Goal: Task Accomplishment & Management: Complete application form

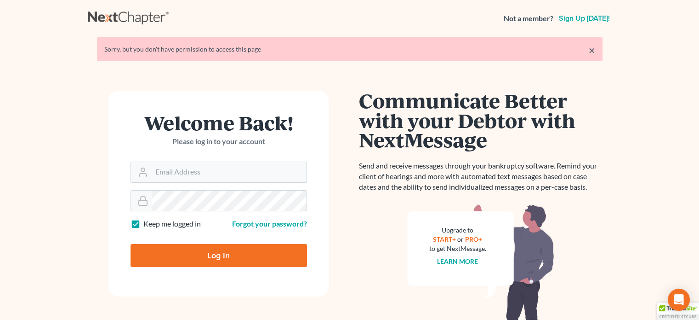
type input "[PERSON_NAME][EMAIL_ADDRESS][DOMAIN_NAME]"
click at [209, 257] on input "Log In" at bounding box center [219, 255] width 177 height 23
type input "Thinking..."
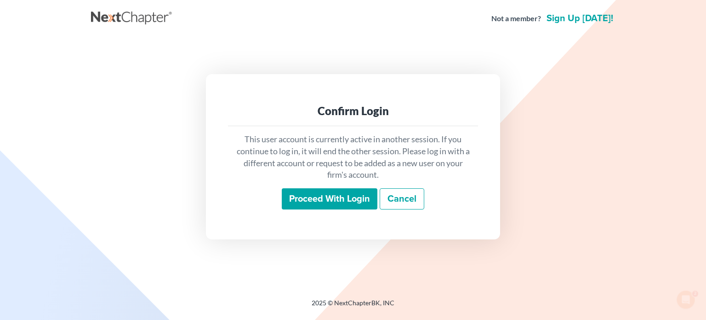
click at [353, 204] on input "Proceed with login" at bounding box center [330, 198] width 96 height 21
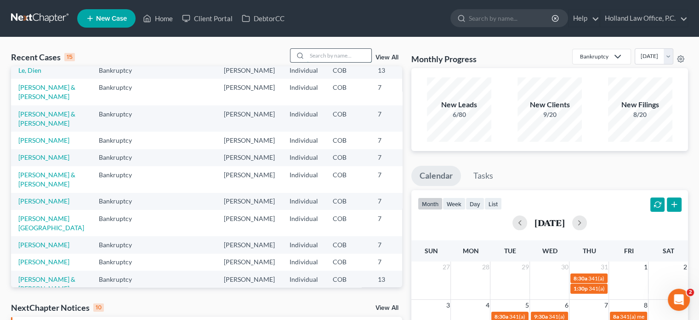
click at [322, 54] on input "search" at bounding box center [339, 55] width 64 height 13
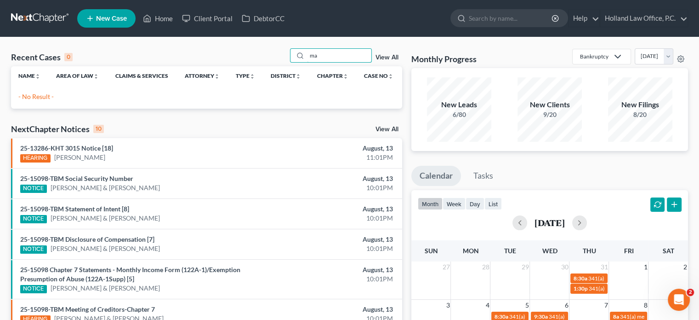
type input "m"
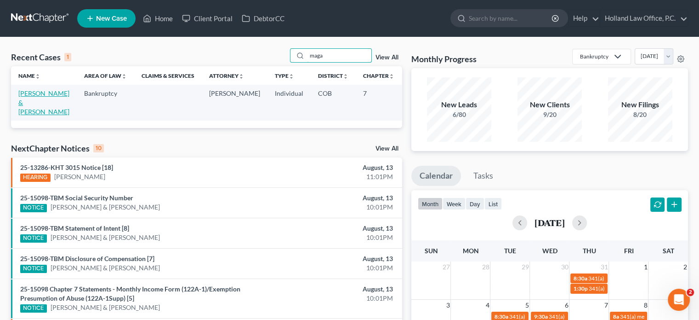
type input "maga"
click at [39, 104] on link "Magallanes, Michael & Krista" at bounding box center [43, 102] width 51 height 26
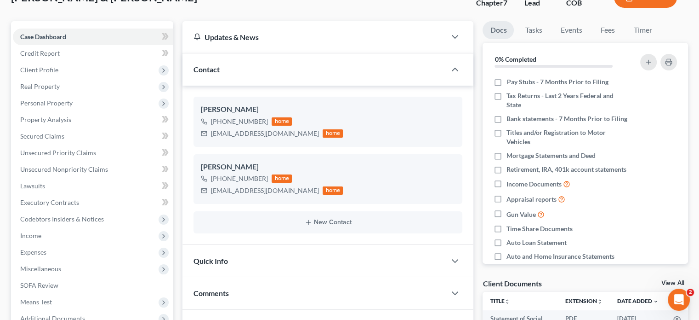
scroll to position [47, 0]
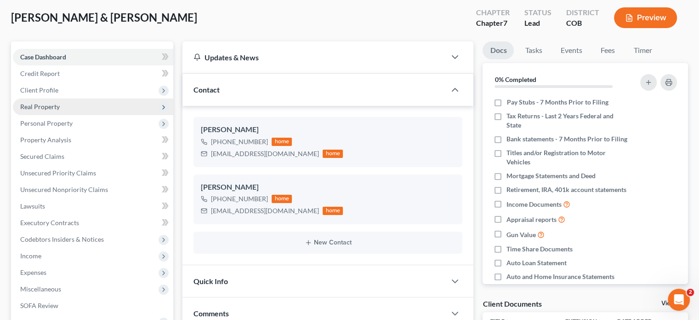
click at [39, 103] on span "Real Property" at bounding box center [40, 107] width 40 height 8
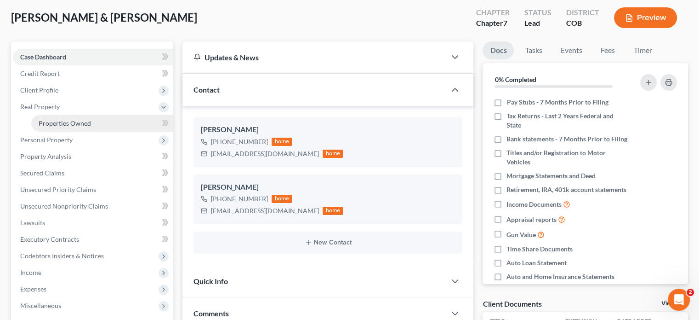
click at [43, 118] on link "Properties Owned" at bounding box center [102, 123] width 142 height 17
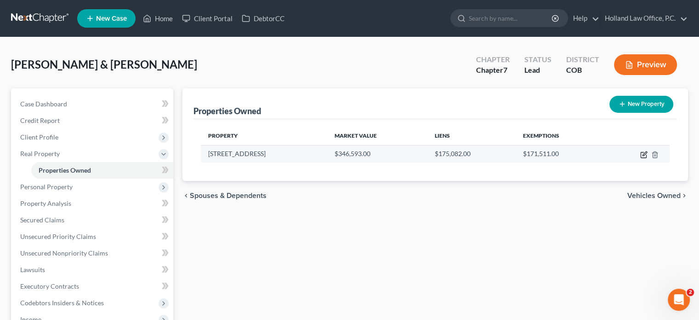
click at [643, 152] on icon "button" at bounding box center [643, 154] width 7 height 7
select select "5"
select select "2"
select select "0"
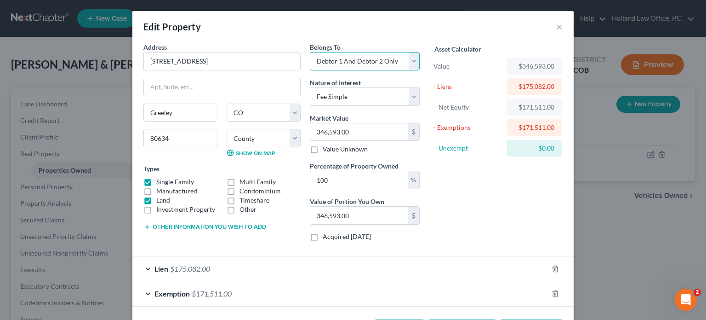
click at [411, 58] on select "Select Debtor 1 Only Debtor 2 Only Debtor 1 And Debtor 2 Only At Least One Of T…" at bounding box center [365, 61] width 110 height 18
select select "1"
click at [310, 52] on select "Select Debtor 1 Only Debtor 2 Only Debtor 1 And Debtor 2 Only At Least One Of T…" at bounding box center [365, 61] width 110 height 18
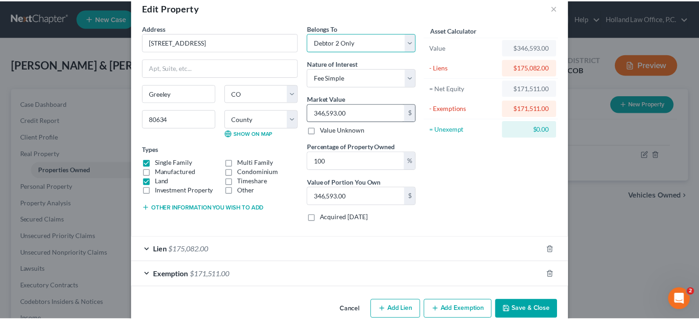
scroll to position [35, 0]
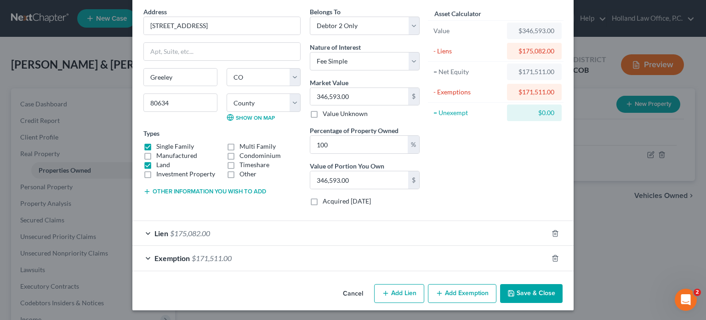
click at [541, 290] on button "Save & Close" at bounding box center [531, 293] width 63 height 19
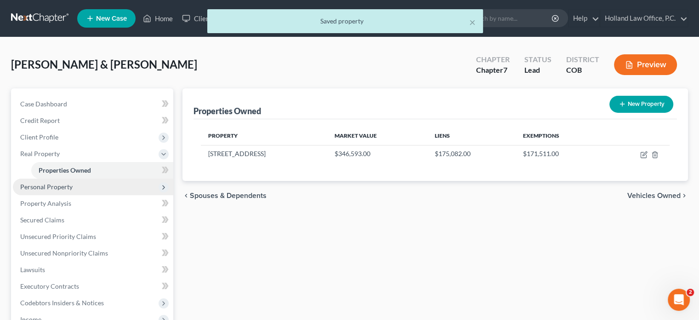
click at [52, 189] on span "Personal Property" at bounding box center [46, 187] width 52 height 8
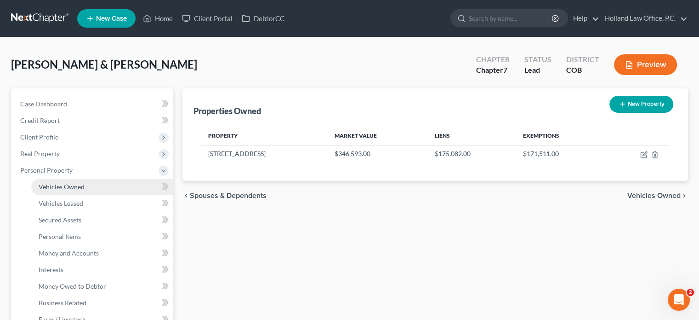
click at [65, 185] on span "Vehicles Owned" at bounding box center [62, 187] width 46 height 8
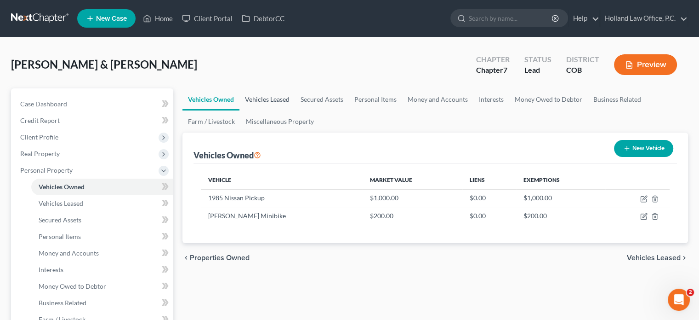
click at [270, 98] on link "Vehicles Leased" at bounding box center [268, 99] width 56 height 22
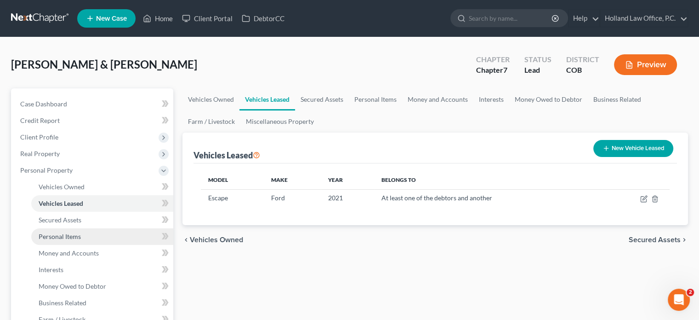
click at [57, 235] on span "Personal Items" at bounding box center [60, 236] width 42 height 8
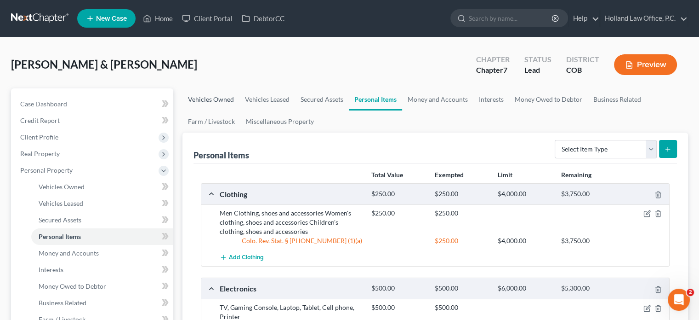
click at [219, 99] on link "Vehicles Owned" at bounding box center [211, 99] width 57 height 22
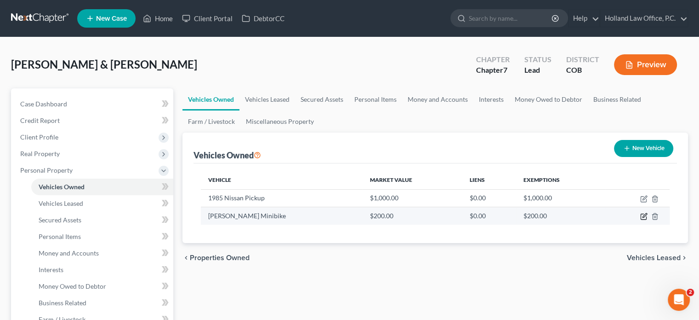
click at [645, 216] on icon "button" at bounding box center [643, 215] width 7 height 7
select select "7"
select select "3"
select select "2"
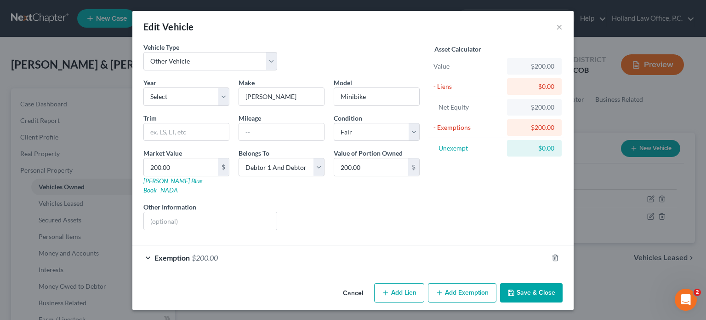
click at [531, 287] on button "Save & Close" at bounding box center [531, 292] width 63 height 19
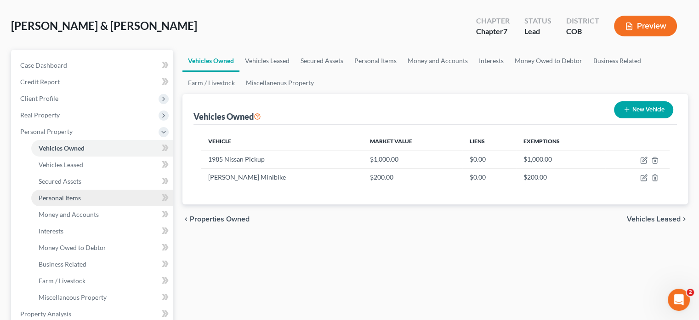
scroll to position [92, 0]
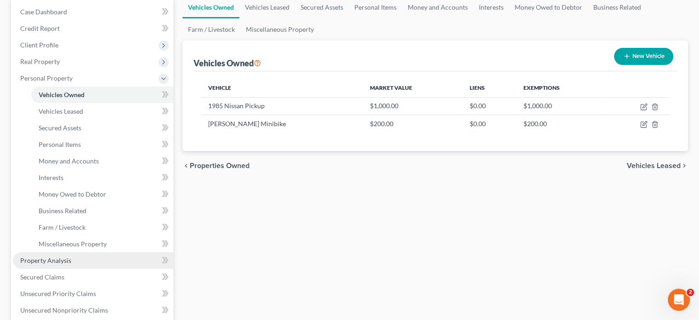
click at [50, 259] on span "Property Analysis" at bounding box center [45, 260] width 51 height 8
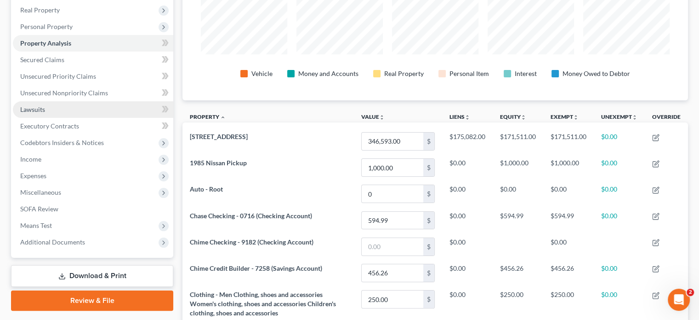
scroll to position [138, 0]
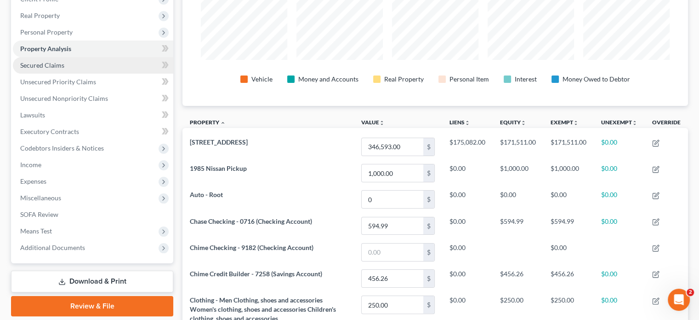
click at [56, 68] on span "Secured Claims" at bounding box center [42, 65] width 44 height 8
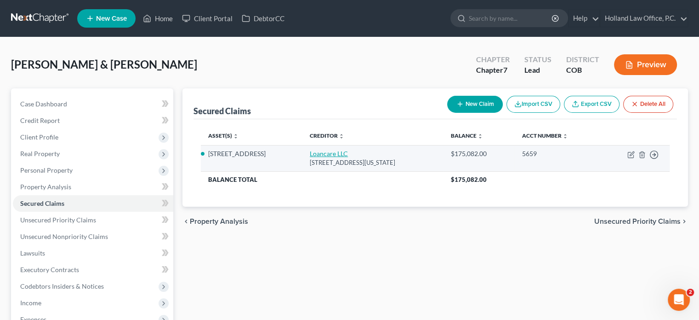
click at [310, 156] on link "Loancare LLC" at bounding box center [329, 153] width 38 height 8
select select "48"
select select "3"
select select "4"
select select "1"
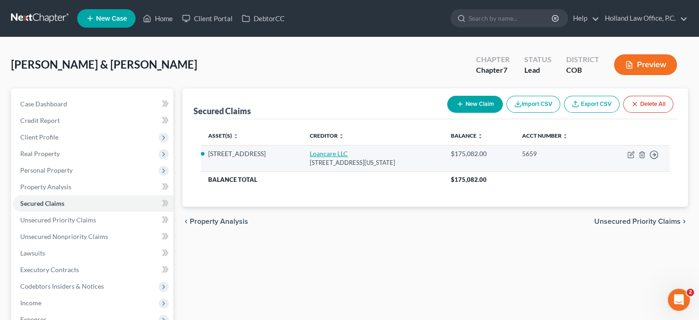
select select "0"
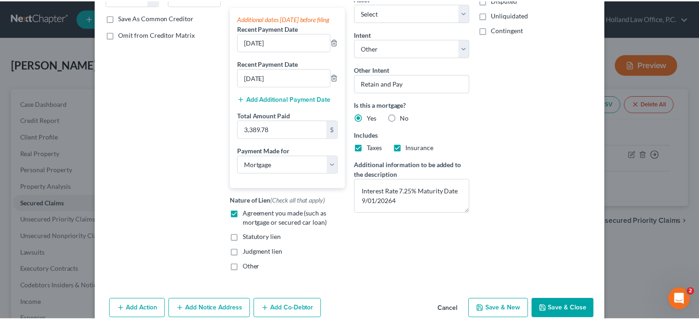
scroll to position [200, 0]
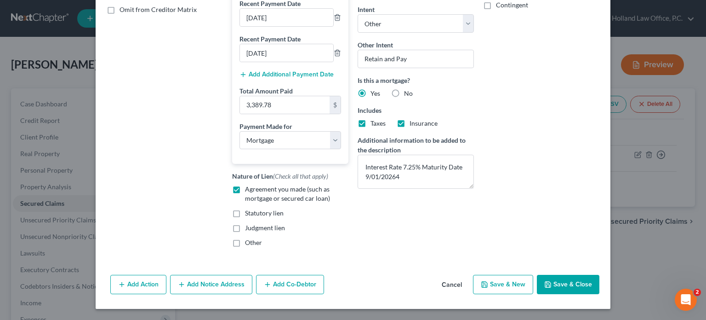
click at [570, 287] on button "Save & Close" at bounding box center [568, 283] width 63 height 19
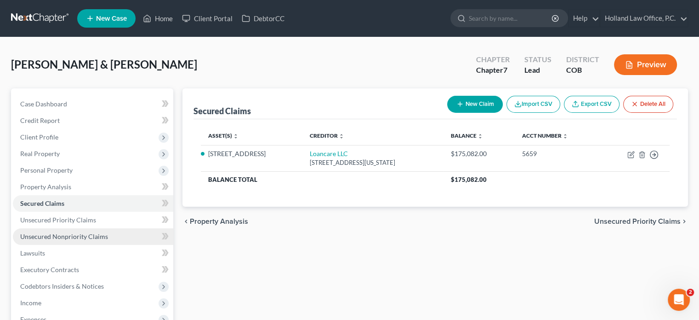
click at [46, 238] on span "Unsecured Nonpriority Claims" at bounding box center [64, 236] width 88 height 8
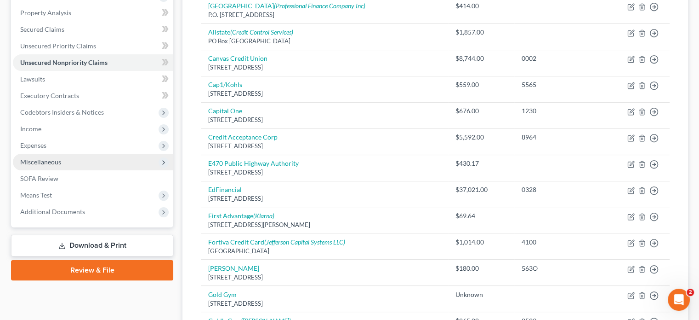
scroll to position [184, 0]
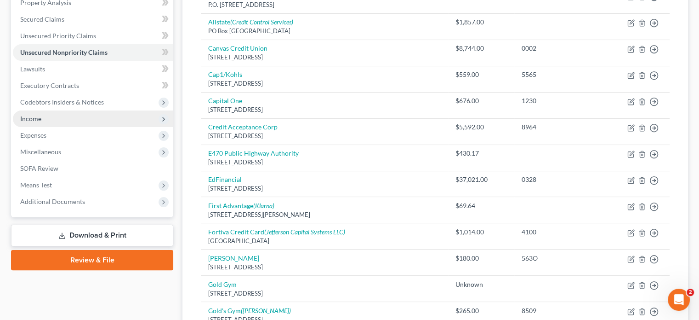
click at [44, 120] on span "Income" at bounding box center [93, 118] width 160 height 17
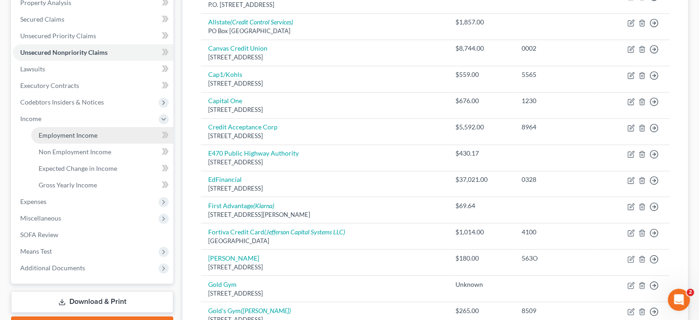
click at [51, 136] on span "Employment Income" at bounding box center [68, 135] width 59 height 8
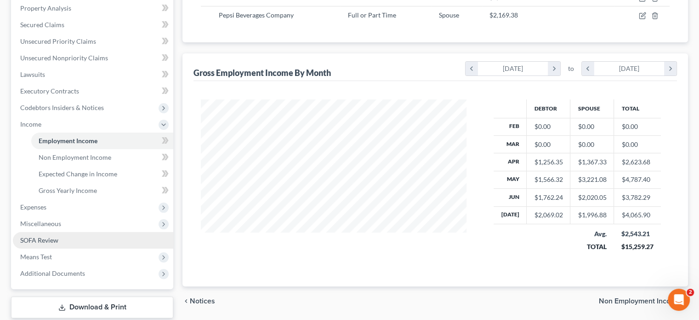
scroll to position [184, 0]
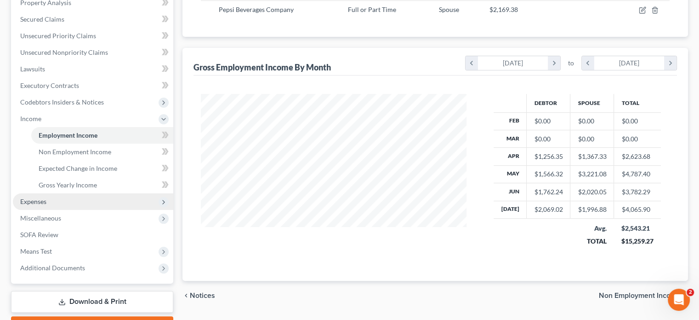
click at [40, 198] on span "Expenses" at bounding box center [33, 201] width 26 height 8
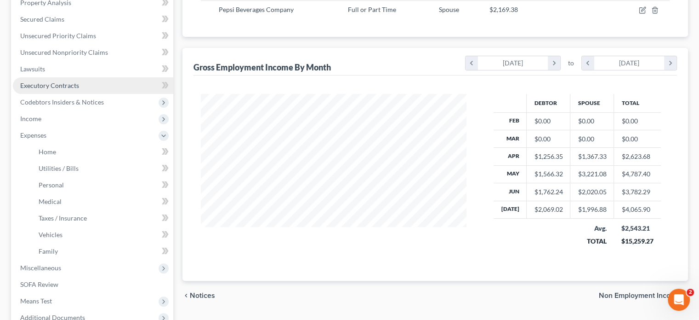
click at [51, 86] on span "Executory Contracts" at bounding box center [49, 85] width 59 height 8
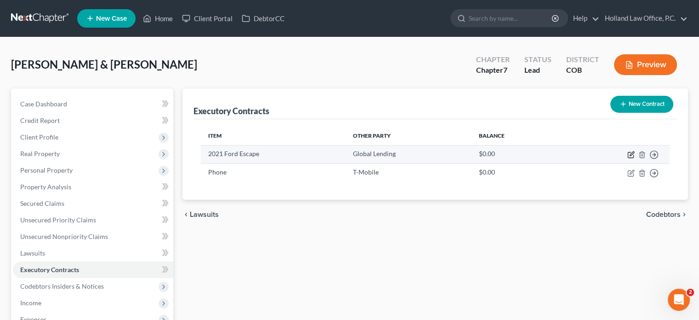
click at [629, 155] on icon "button" at bounding box center [631, 154] width 7 height 7
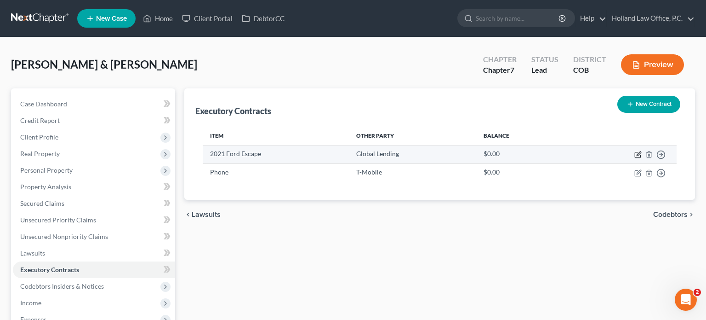
select select "42"
select select "3"
select select "1"
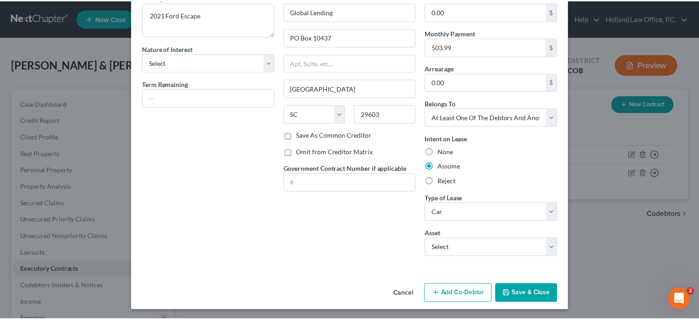
scroll to position [50, 0]
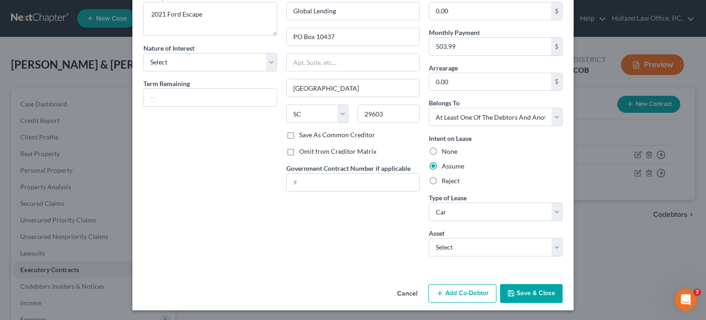
click at [548, 294] on button "Save & Close" at bounding box center [531, 293] width 63 height 19
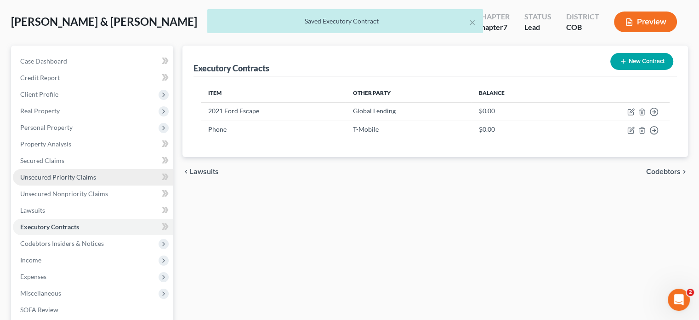
scroll to position [92, 0]
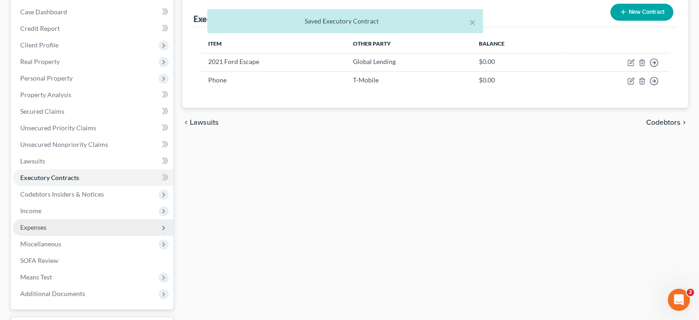
click at [31, 229] on span "Expenses" at bounding box center [33, 227] width 26 height 8
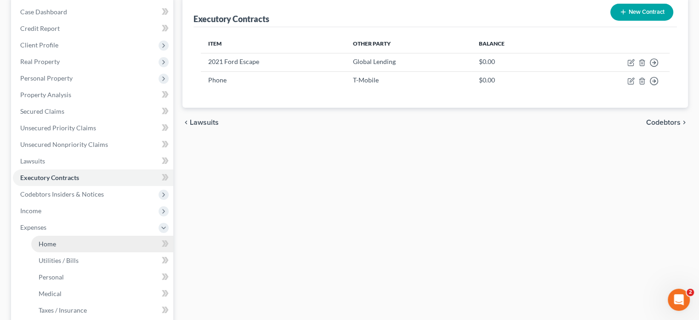
click at [52, 241] on span "Home" at bounding box center [47, 244] width 17 height 8
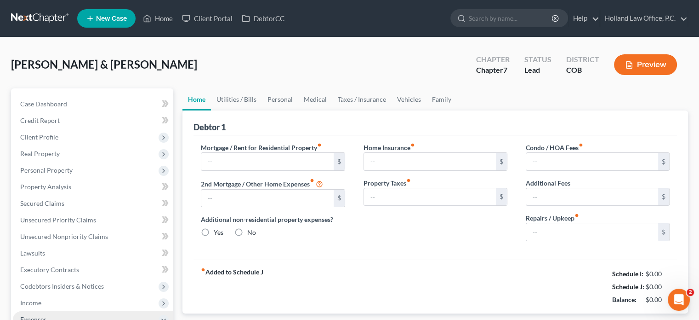
type input "1,694.89"
radio input "true"
type input "166.00"
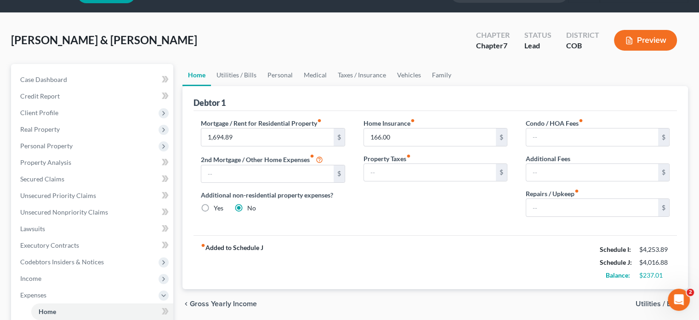
scroll to position [46, 0]
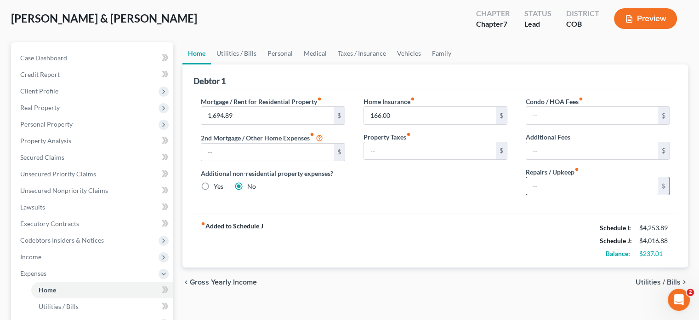
click at [546, 183] on input "text" at bounding box center [592, 185] width 132 height 17
type input "50"
click at [228, 54] on link "Utilities / Bills" at bounding box center [236, 53] width 51 height 22
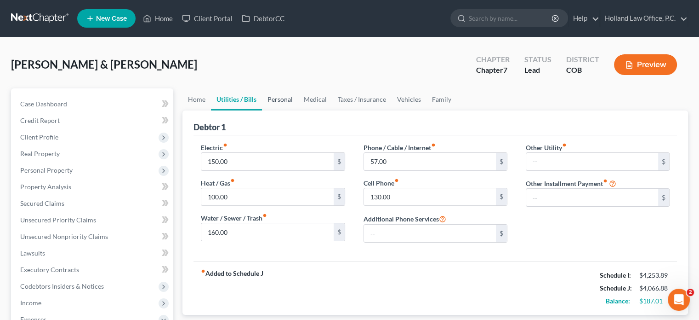
click at [275, 98] on link "Personal" at bounding box center [280, 99] width 36 height 22
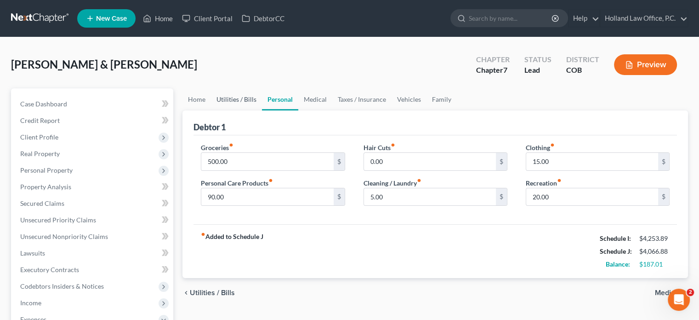
click at [242, 100] on link "Utilities / Bills" at bounding box center [236, 99] width 51 height 22
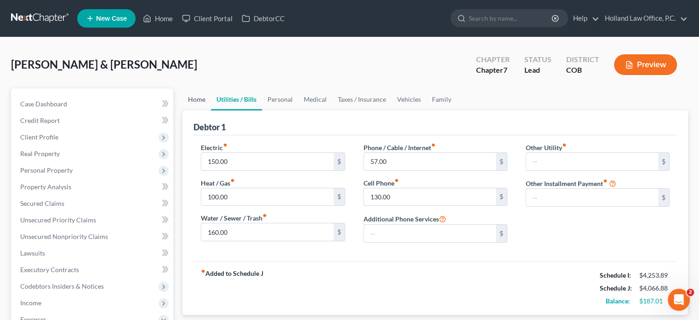
click at [202, 100] on link "Home" at bounding box center [197, 99] width 29 height 22
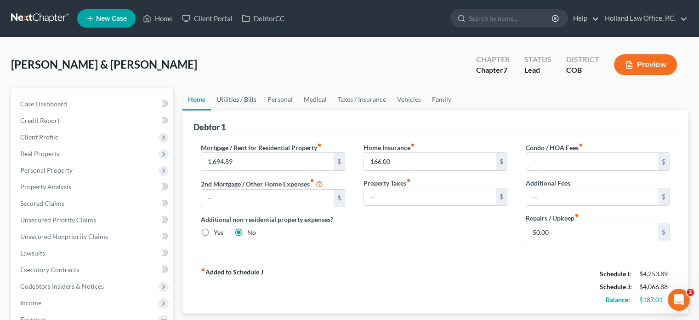
click at [240, 99] on link "Utilities / Bills" at bounding box center [236, 99] width 51 height 22
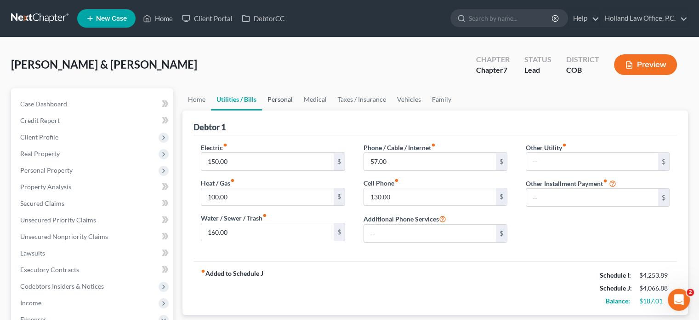
click at [274, 98] on link "Personal" at bounding box center [280, 99] width 36 height 22
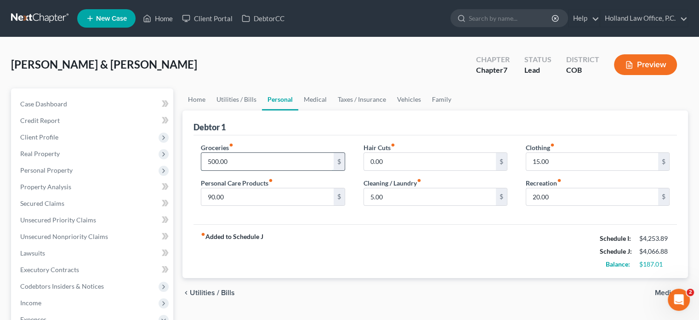
click at [233, 160] on input "500.00" at bounding box center [267, 161] width 132 height 17
type input "1"
type input "900"
click at [230, 192] on input "90.00" at bounding box center [267, 196] width 132 height 17
click at [412, 194] on input "5.00" at bounding box center [430, 196] width 132 height 17
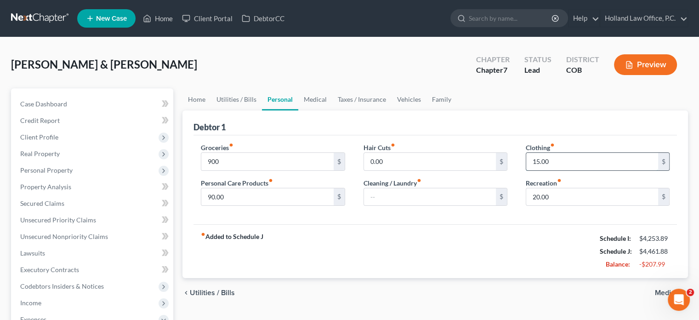
click at [579, 160] on input "15.00" at bounding box center [592, 161] width 132 height 17
type input "50"
click at [245, 99] on link "Utilities / Bills" at bounding box center [236, 99] width 51 height 22
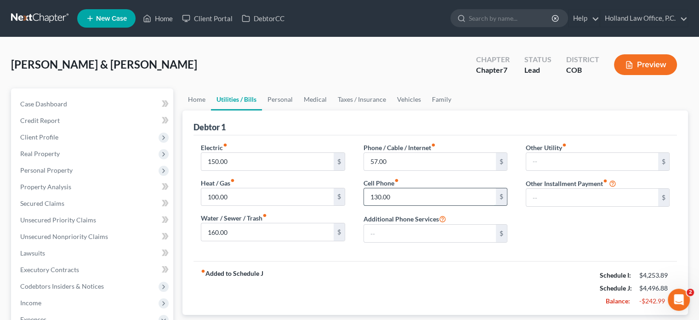
click at [376, 196] on input "130.00" at bounding box center [430, 196] width 132 height 17
click at [376, 194] on input "130.00" at bounding box center [430, 196] width 132 height 17
type input "100.00"
click at [194, 102] on link "Home" at bounding box center [197, 99] width 29 height 22
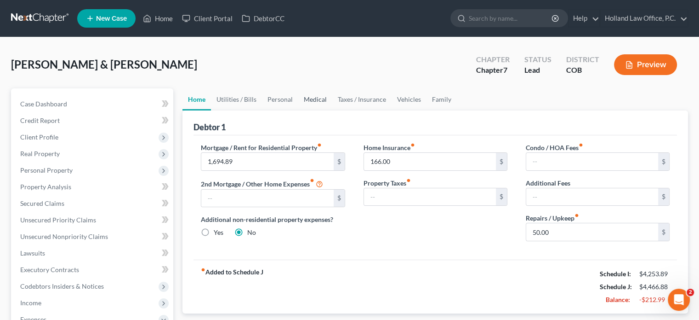
click at [311, 96] on link "Medical" at bounding box center [315, 99] width 34 height 22
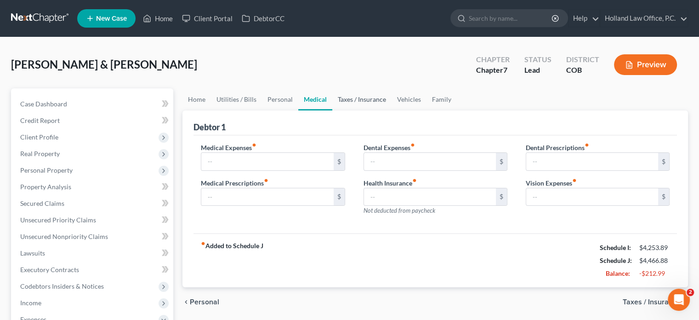
click at [358, 99] on link "Taxes / Insurance" at bounding box center [361, 99] width 59 height 22
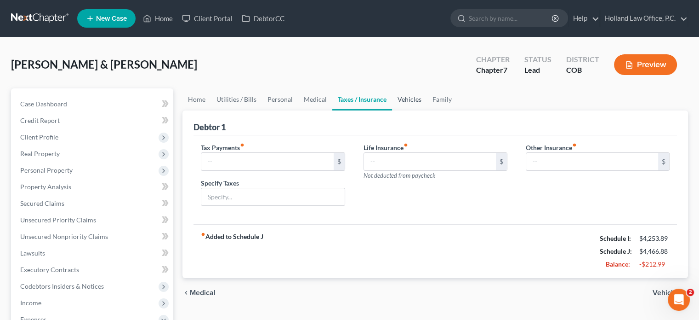
click at [412, 98] on link "Vehicles" at bounding box center [409, 99] width 35 height 22
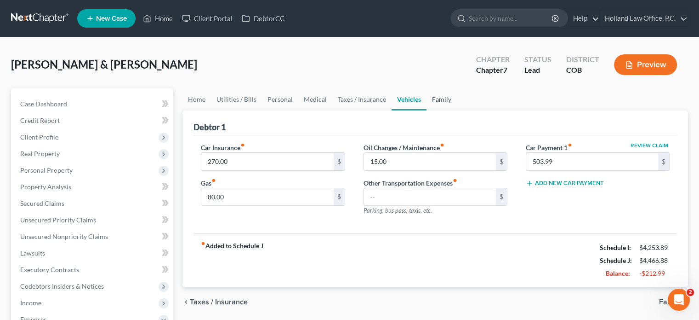
click at [446, 99] on link "Family" at bounding box center [442, 99] width 30 height 22
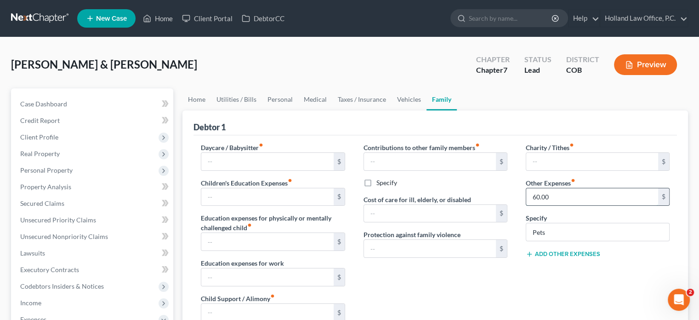
click at [565, 193] on input "60.00" at bounding box center [592, 196] width 132 height 17
click at [571, 222] on div "Specify Pets" at bounding box center [598, 227] width 144 height 28
click at [564, 231] on input "Pets" at bounding box center [597, 231] width 143 height 17
type input "P"
click at [230, 97] on link "Utilities / Bills" at bounding box center [236, 99] width 51 height 22
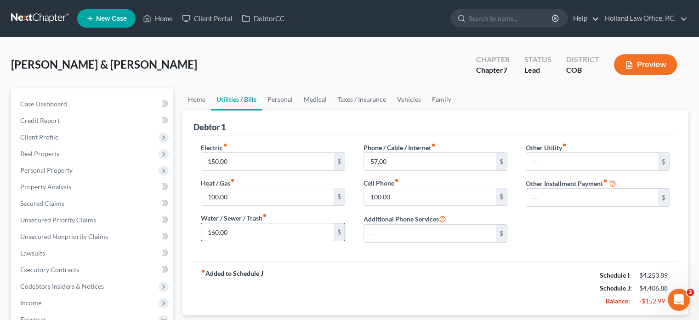
click at [214, 230] on input "160.00" at bounding box center [267, 231] width 132 height 17
click at [215, 229] on input "160.00" at bounding box center [267, 231] width 132 height 17
type input "100.00"
click at [275, 99] on link "Personal" at bounding box center [280, 99] width 36 height 22
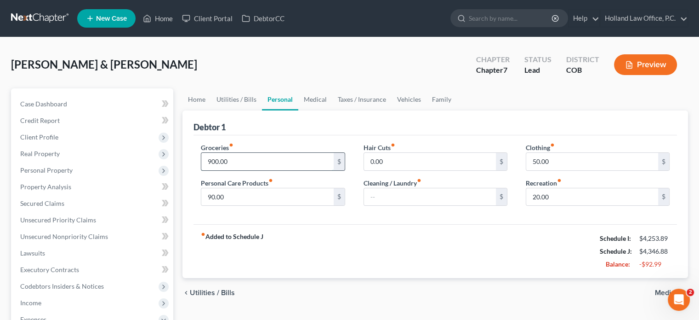
click at [211, 159] on input "900.00" at bounding box center [267, 161] width 132 height 17
click at [211, 161] on input "900.00" at bounding box center [267, 161] width 132 height 17
type input "800.00"
click at [211, 196] on input "90.00" at bounding box center [267, 196] width 132 height 17
click at [211, 194] on input "90.00" at bounding box center [267, 196] width 132 height 17
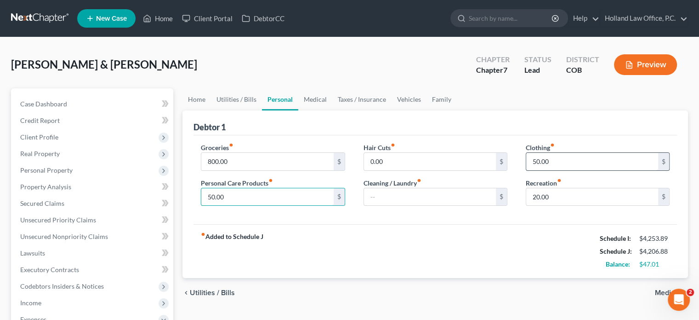
type input "50.00"
click at [536, 160] on input "50.00" at bounding box center [592, 161] width 132 height 17
click at [537, 158] on input "50.00" at bounding box center [592, 161] width 132 height 17
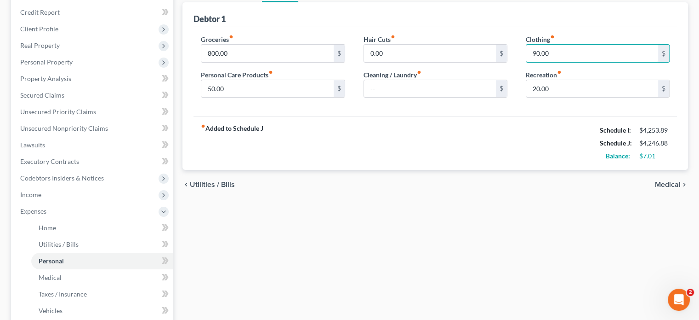
scroll to position [92, 0]
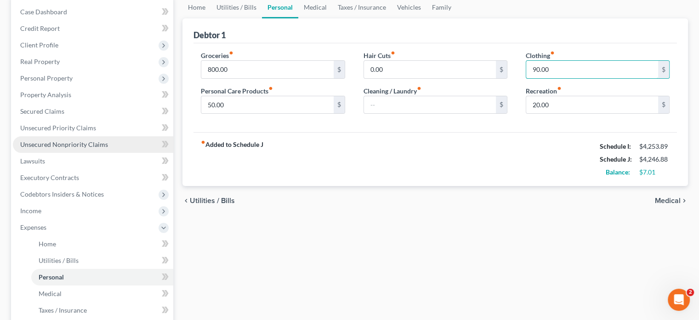
type input "90.00"
click at [52, 144] on span "Unsecured Nonpriority Claims" at bounding box center [64, 144] width 88 height 8
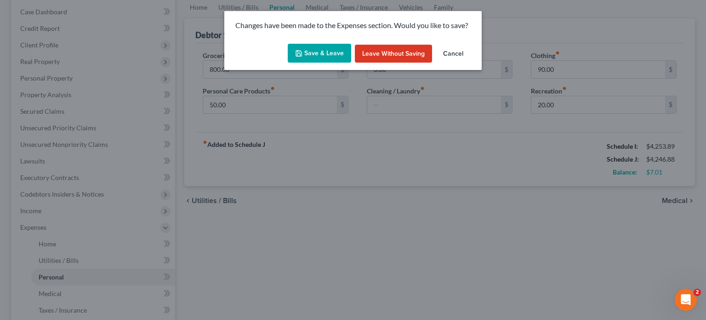
click at [323, 51] on button "Save & Leave" at bounding box center [319, 53] width 63 height 19
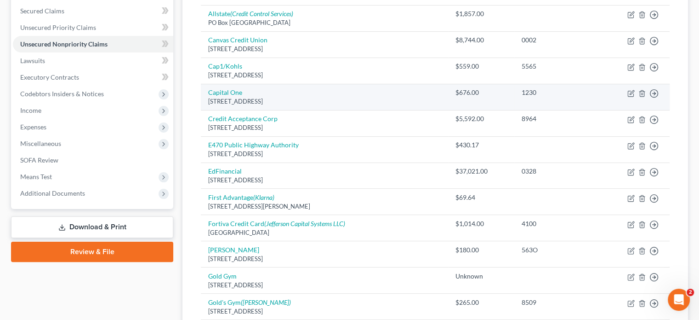
scroll to position [131, 0]
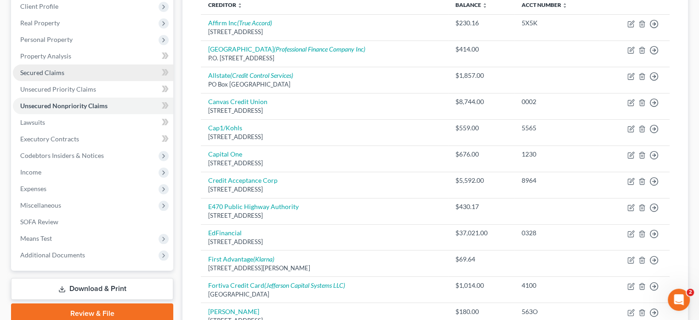
click at [62, 75] on span "Secured Claims" at bounding box center [42, 72] width 44 height 8
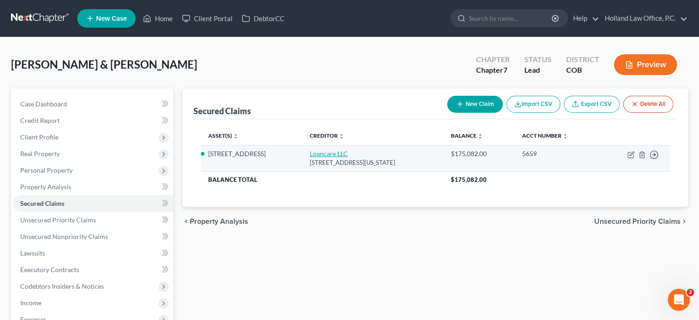
click at [313, 152] on link "Loancare LLC" at bounding box center [329, 153] width 38 height 8
select select "48"
select select "3"
select select "4"
select select "1"
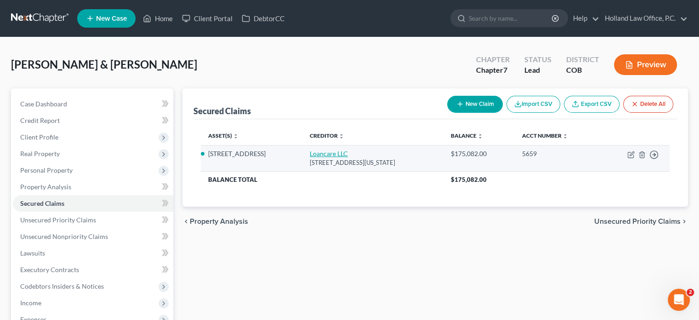
select select "0"
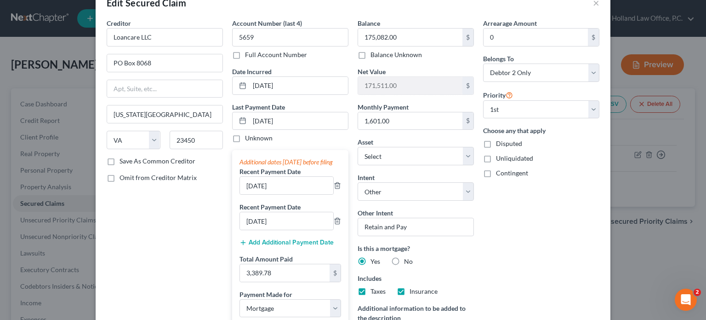
scroll to position [46, 0]
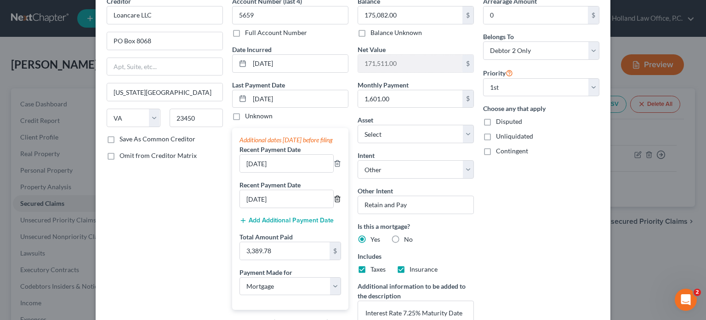
click at [338, 200] on line "button" at bounding box center [338, 199] width 0 height 2
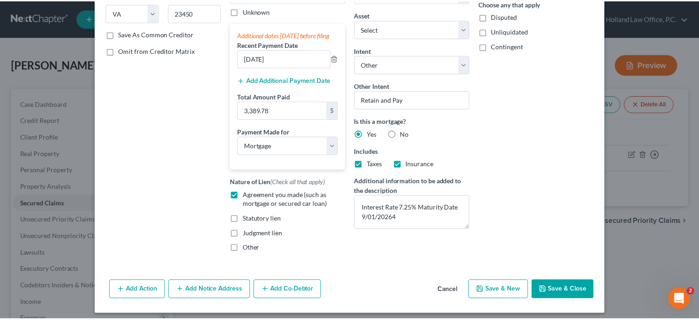
scroll to position [164, 0]
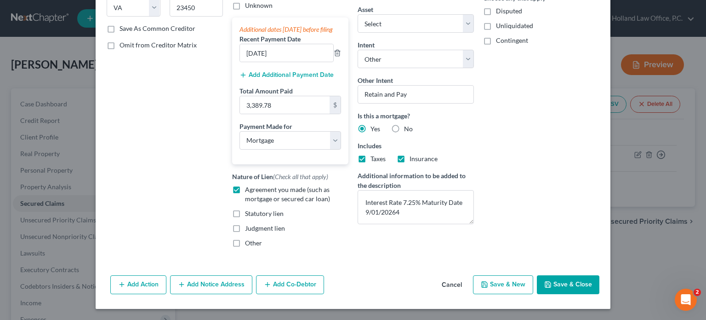
click at [548, 288] on button "Save & Close" at bounding box center [568, 284] width 63 height 19
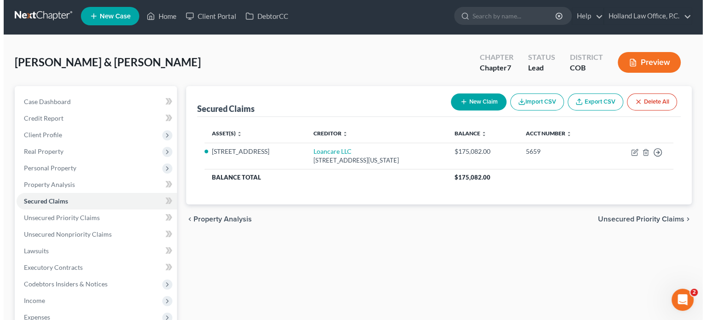
scroll to position [0, 0]
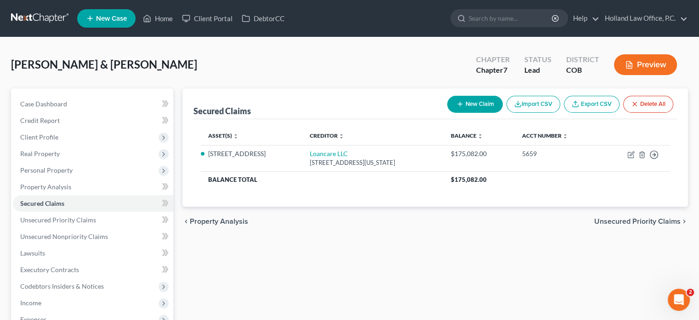
click at [650, 59] on button "Preview" at bounding box center [645, 64] width 63 height 21
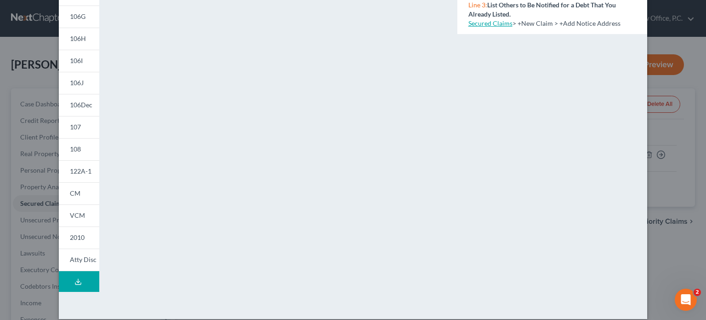
scroll to position [184, 0]
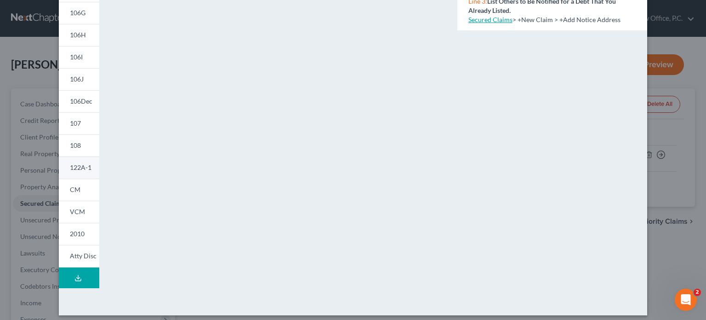
click at [71, 167] on span "122A-1" at bounding box center [81, 167] width 22 height 8
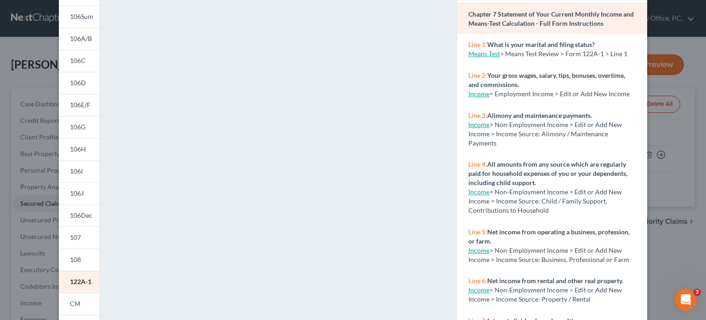
scroll to position [0, 0]
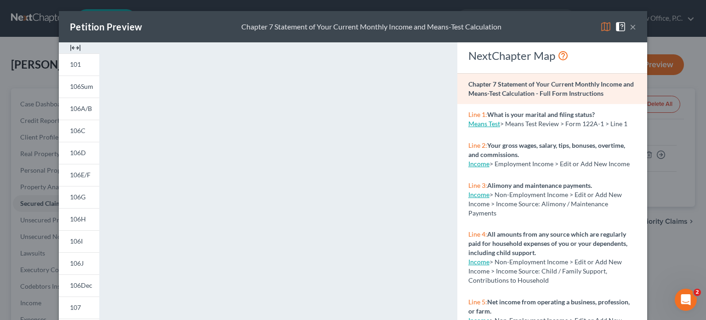
drag, startPoint x: 629, startPoint y: 27, endPoint x: 599, endPoint y: 75, distance: 56.5
click at [630, 27] on button "×" at bounding box center [633, 26] width 6 height 11
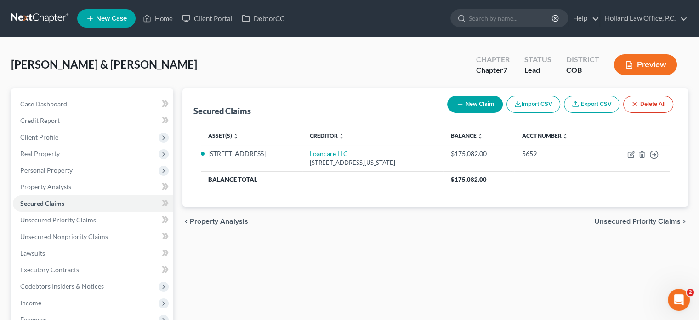
click at [647, 60] on button "Preview" at bounding box center [645, 64] width 63 height 21
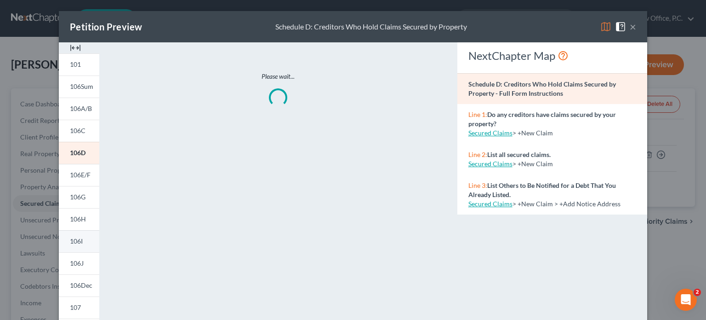
click at [74, 242] on span "106I" at bounding box center [76, 241] width 13 height 8
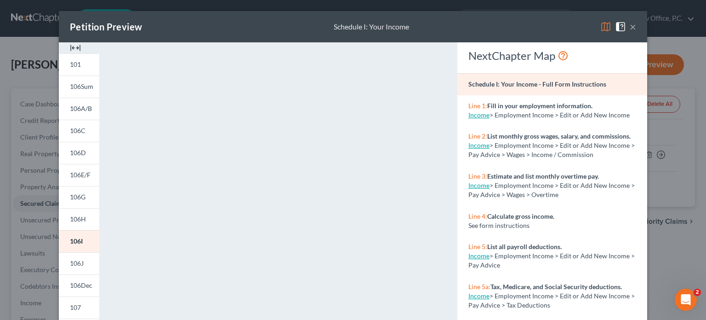
click at [630, 26] on button "×" at bounding box center [633, 26] width 6 height 11
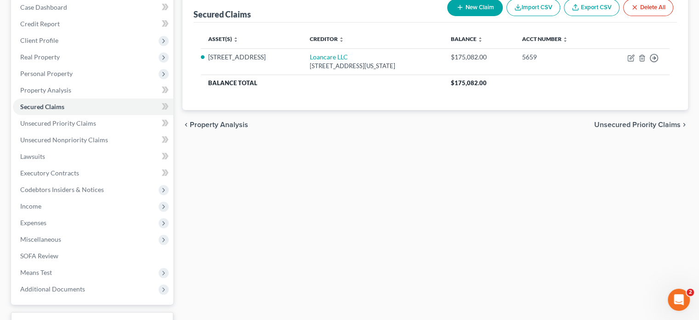
scroll to position [168, 0]
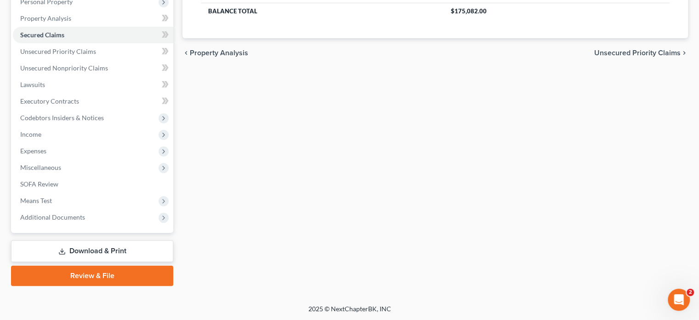
click at [113, 276] on link "Review & File" at bounding box center [92, 275] width 162 height 20
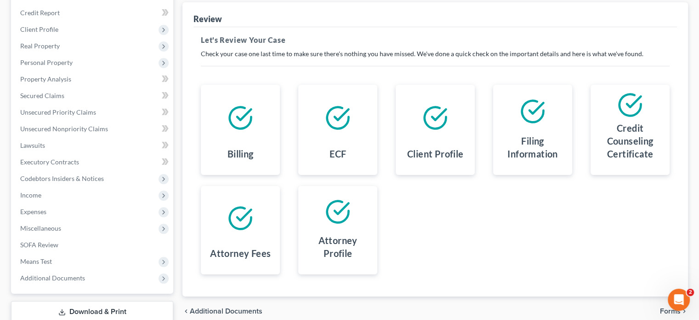
scroll to position [168, 0]
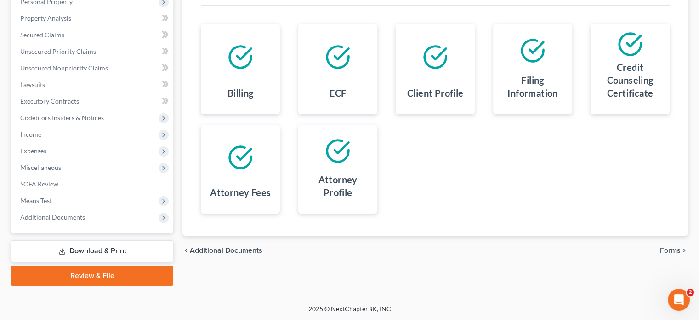
click at [676, 250] on span "Forms" at bounding box center [670, 249] width 21 height 7
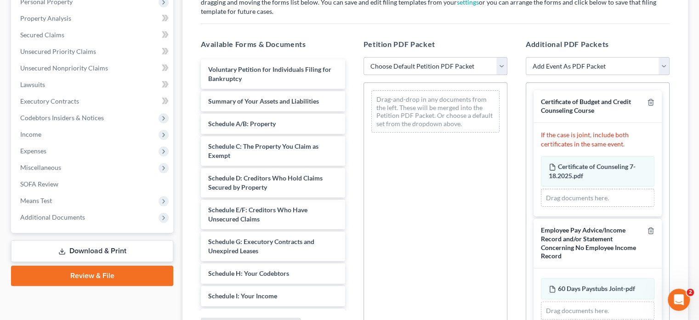
click at [499, 69] on select "Choose Default Petition PDF Packet Emergency Filing (Voluntary Petition and Cre…" at bounding box center [436, 66] width 144 height 18
select select "2"
click at [364, 57] on select "Choose Default Petition PDF Packet Emergency Filing (Voluntary Petition and Cre…" at bounding box center [436, 66] width 144 height 18
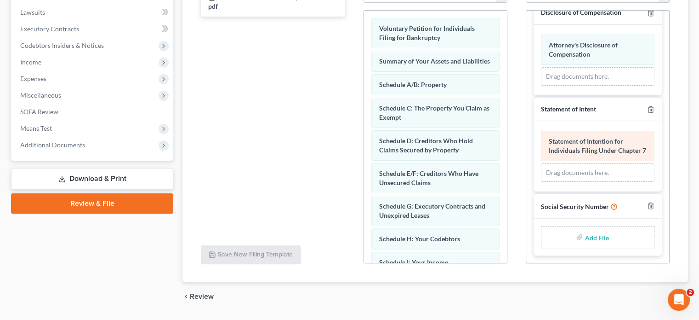
scroll to position [266, 0]
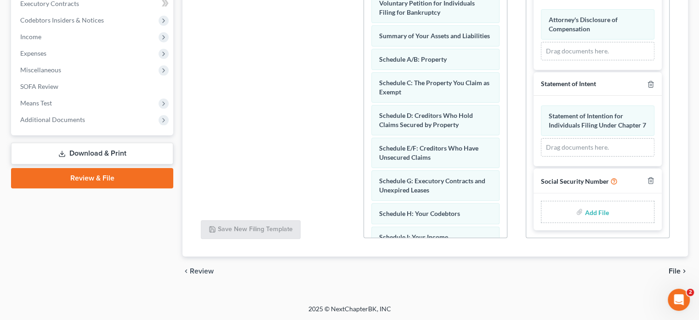
click at [589, 205] on input "file" at bounding box center [596, 211] width 22 height 17
type input "C:\fakepath\ssn mm.pdf"
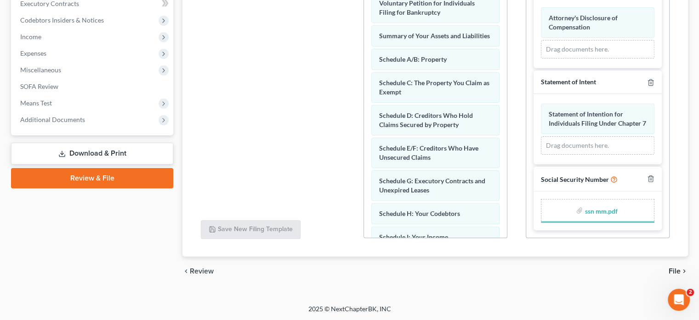
scroll to position [382, 0]
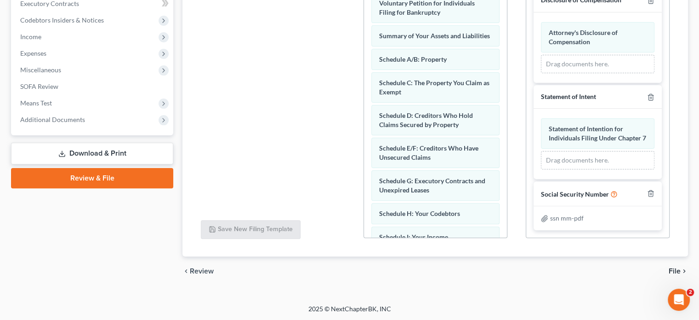
click at [675, 269] on span "File" at bounding box center [675, 270] width 12 height 7
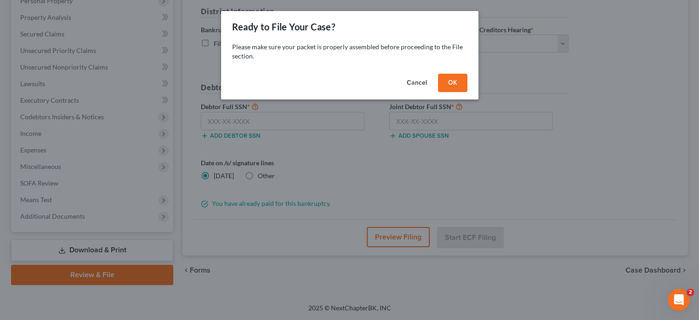
scroll to position [168, 0]
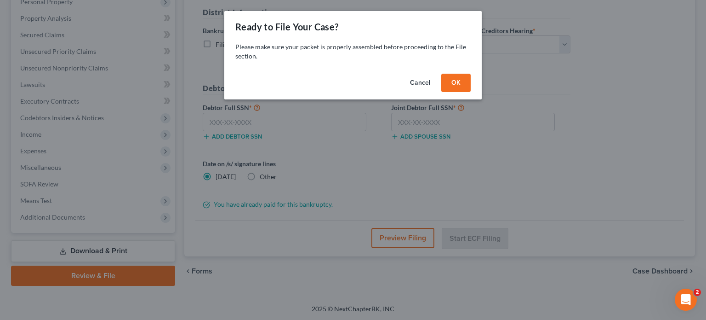
drag, startPoint x: 453, startPoint y: 81, endPoint x: 449, endPoint y: 85, distance: 5.2
click at [453, 81] on button "OK" at bounding box center [455, 83] width 29 height 18
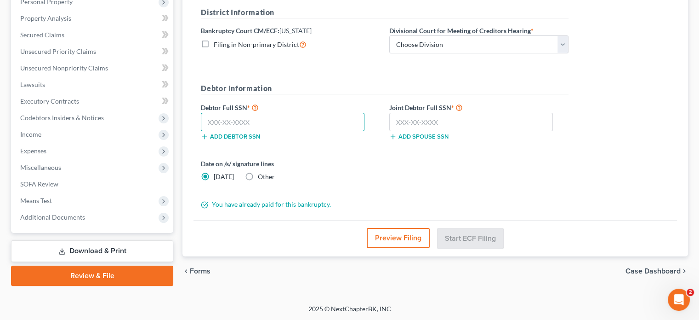
click at [227, 120] on input "text" at bounding box center [283, 122] width 164 height 18
type input "650-12-9963"
click at [409, 119] on input "text" at bounding box center [471, 122] width 164 height 18
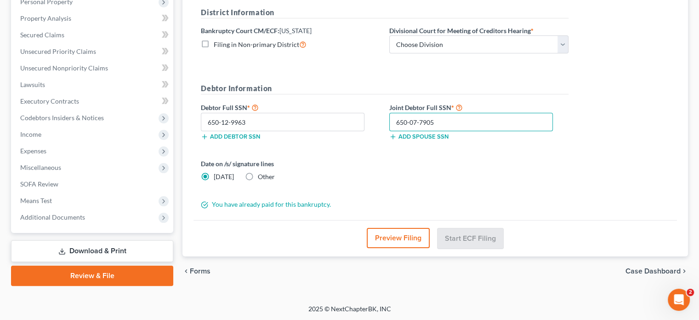
type input "650-07-7905"
click at [258, 173] on label "Other" at bounding box center [266, 176] width 17 height 9
click at [262, 173] on input "Other" at bounding box center [265, 175] width 6 height 6
radio input "true"
radio input "false"
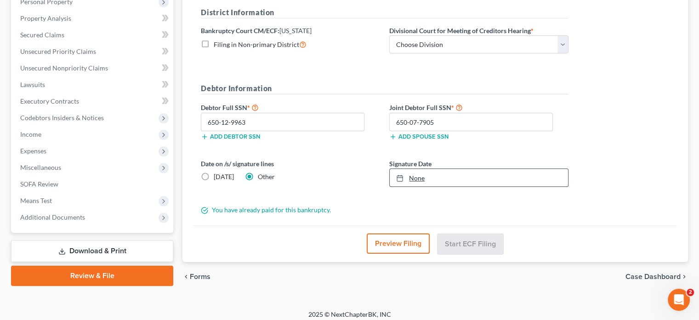
click at [422, 177] on link "None" at bounding box center [479, 177] width 178 height 17
type input "8/13/2025"
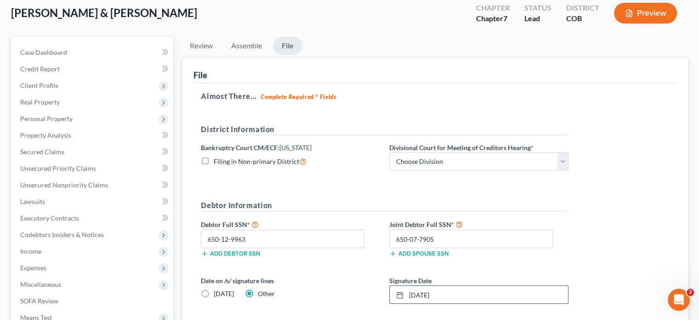
scroll to position [30, 0]
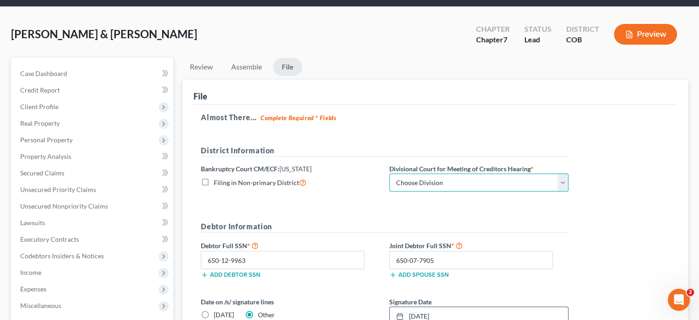
click at [561, 182] on select "Choose Division Denver" at bounding box center [478, 182] width 179 height 18
select select "0"
click at [389, 173] on select "Choose Division Denver" at bounding box center [478, 182] width 179 height 18
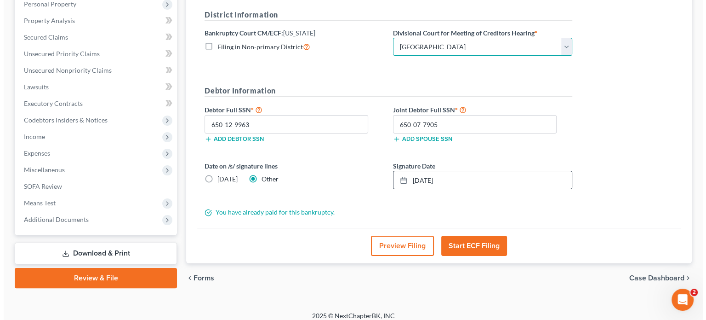
scroll to position [172, 0]
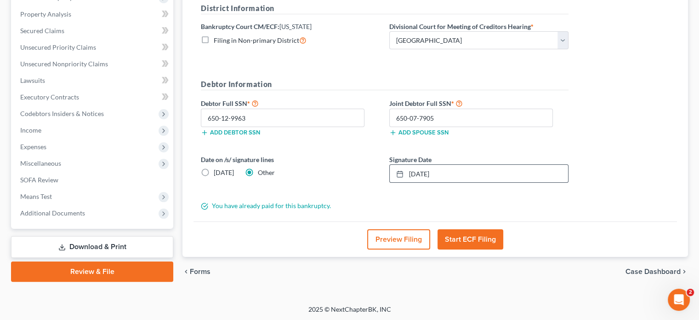
click at [475, 238] on button "Start ECF Filing" at bounding box center [471, 239] width 66 height 20
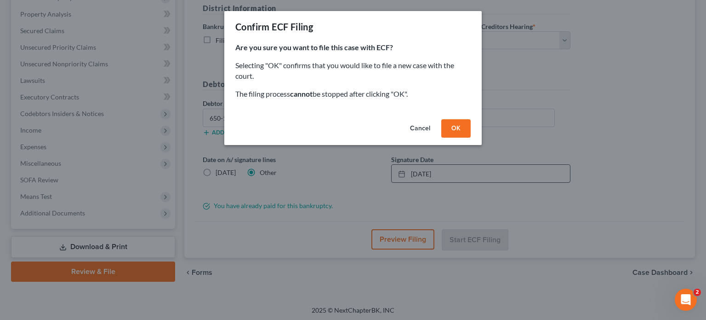
click at [457, 123] on button "OK" at bounding box center [455, 128] width 29 height 18
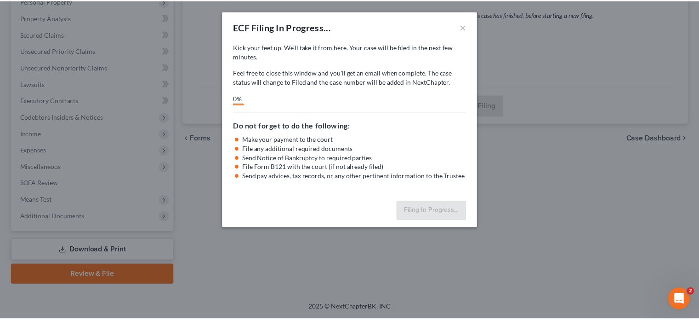
scroll to position [168, 0]
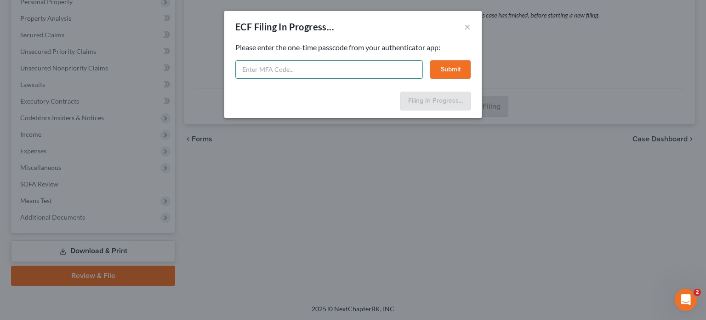
click at [299, 70] on input "text" at bounding box center [329, 69] width 188 height 18
type input "213372"
click at [453, 69] on button "Submit" at bounding box center [450, 69] width 40 height 18
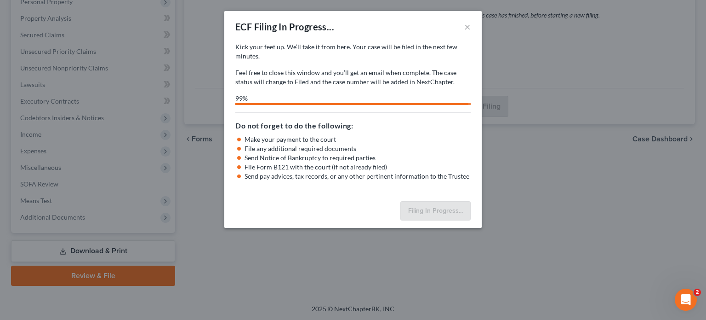
select select "0"
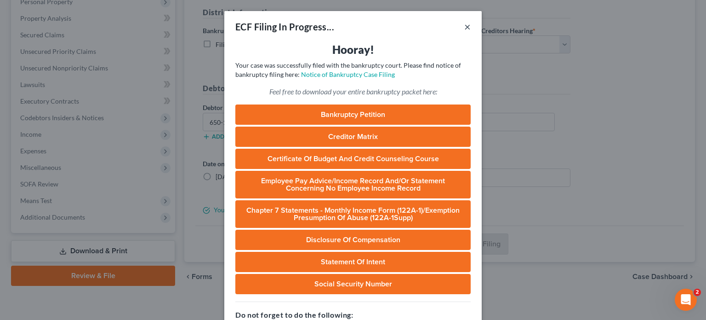
click at [464, 25] on button "×" at bounding box center [467, 26] width 6 height 11
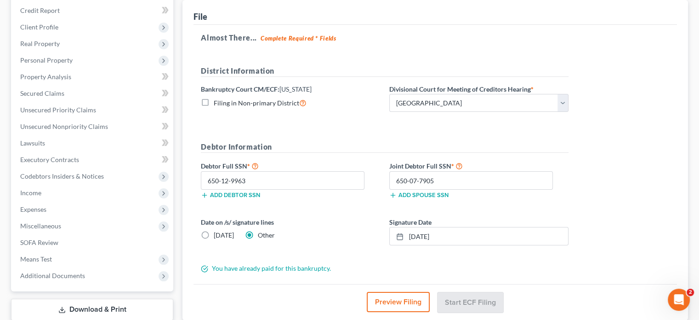
scroll to position [0, 0]
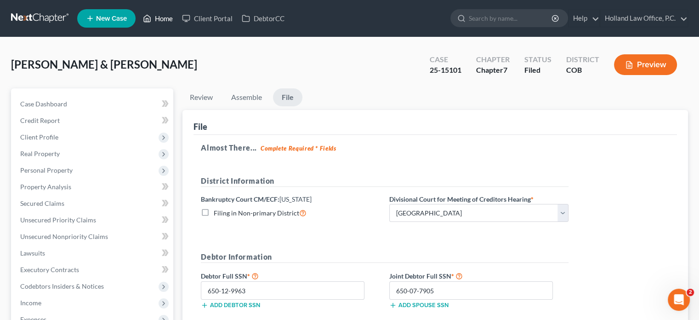
click at [166, 19] on link "Home" at bounding box center [157, 18] width 39 height 17
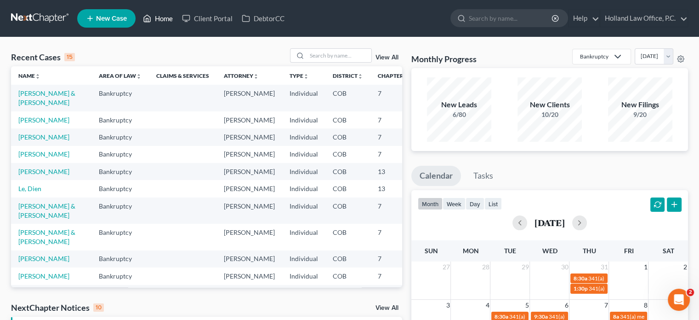
click at [158, 15] on link "Home" at bounding box center [157, 18] width 39 height 17
click at [163, 18] on link "Home" at bounding box center [157, 18] width 39 height 17
click at [385, 60] on link "View All" at bounding box center [387, 57] width 23 height 6
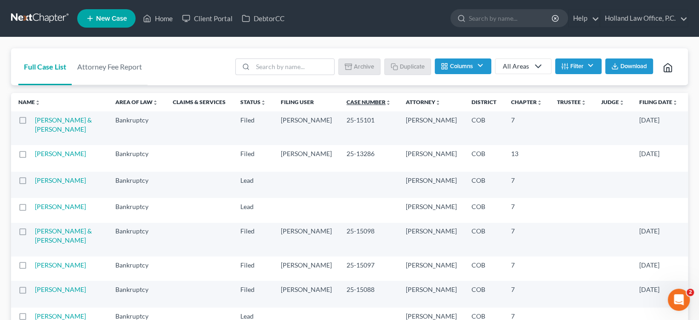
click at [347, 100] on link "Case Number unfold_more expand_more expand_less" at bounding box center [369, 101] width 45 height 7
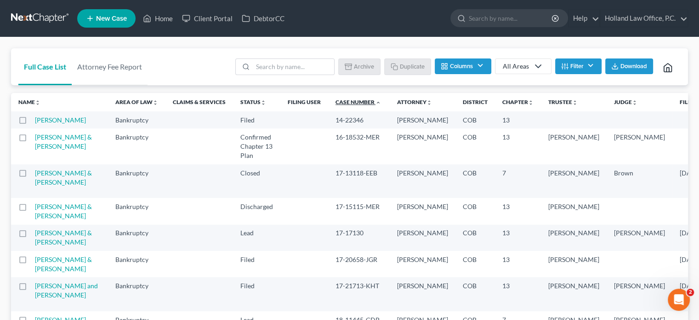
click at [336, 100] on link "Case Number unfold_more expand_more expand_less" at bounding box center [359, 101] width 46 height 7
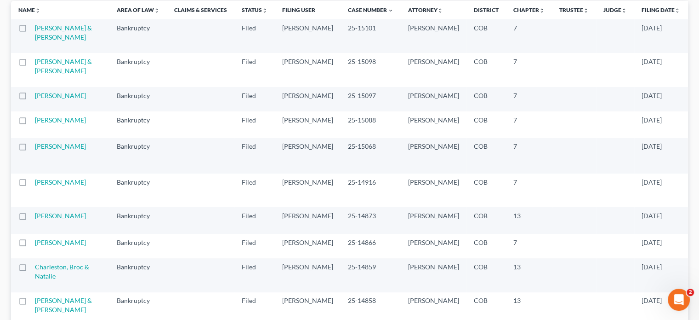
scroll to position [46, 0]
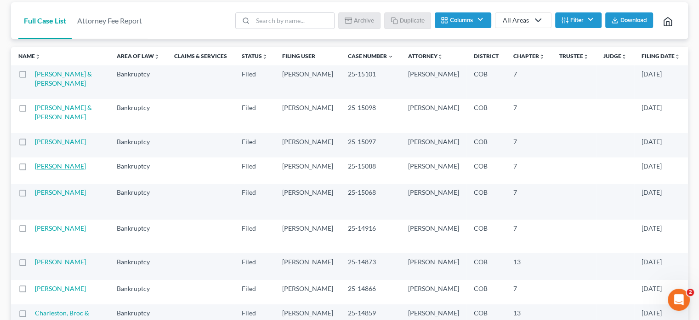
click at [50, 170] on link "Amans, Kelly" at bounding box center [60, 166] width 51 height 8
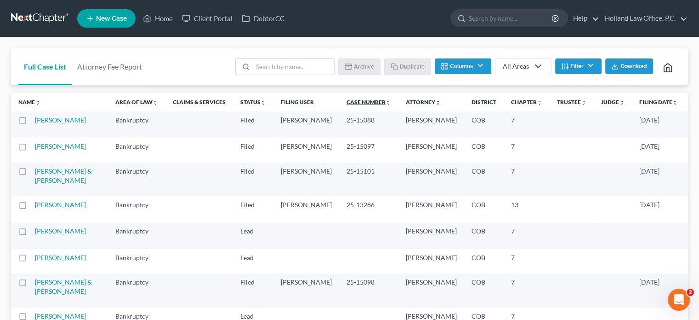
click at [347, 99] on link "Case Number unfold_more expand_more expand_less" at bounding box center [369, 101] width 45 height 7
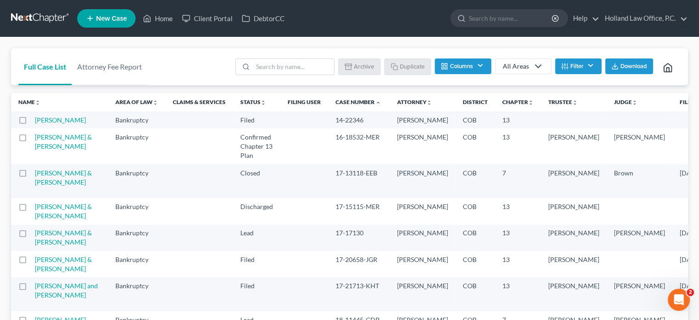
click at [336, 99] on link "Case Number unfold_more expand_more expand_less" at bounding box center [359, 101] width 46 height 7
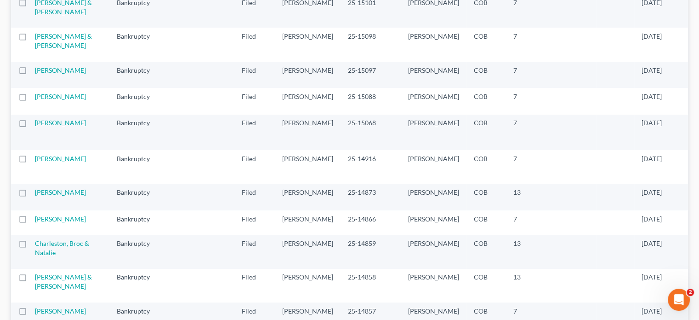
scroll to position [138, 0]
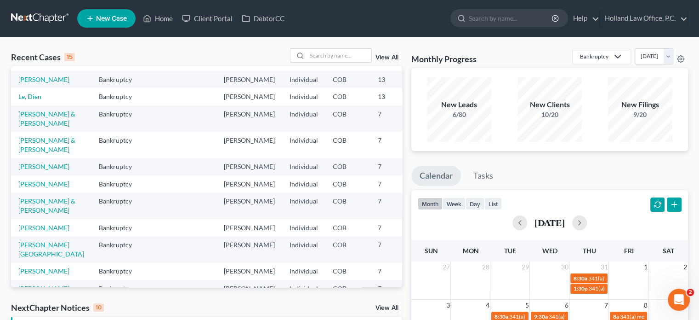
scroll to position [138, 0]
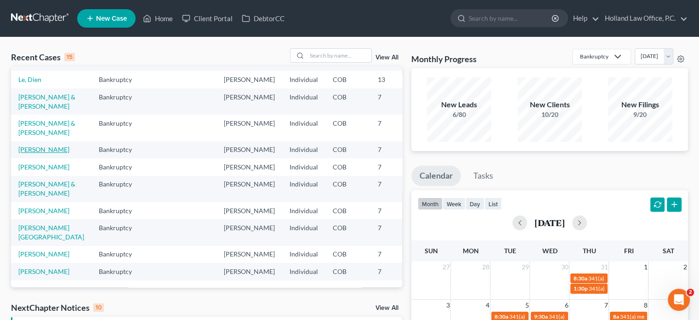
click at [22, 153] on link "Stelmack, Sarah" at bounding box center [43, 149] width 51 height 8
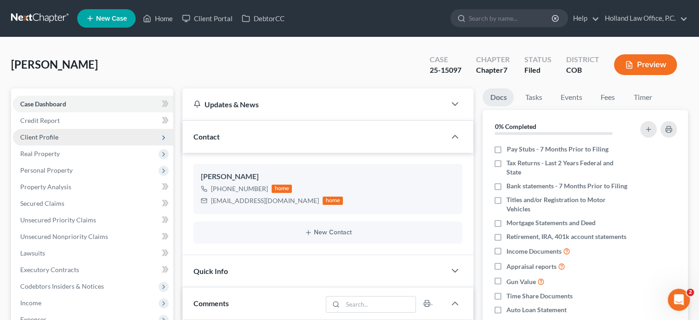
click at [46, 137] on span "Client Profile" at bounding box center [39, 137] width 38 height 8
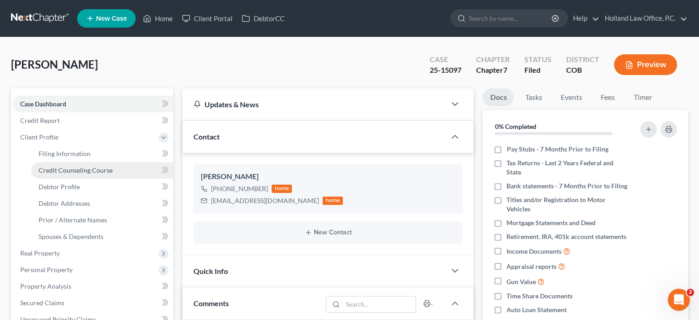
click at [57, 166] on span "Credit Counseling Course" at bounding box center [76, 170] width 74 height 8
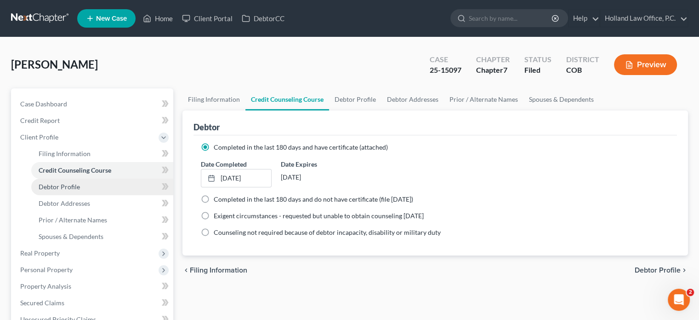
click at [64, 185] on span "Debtor Profile" at bounding box center [59, 187] width 41 height 8
select select "0"
select select "2"
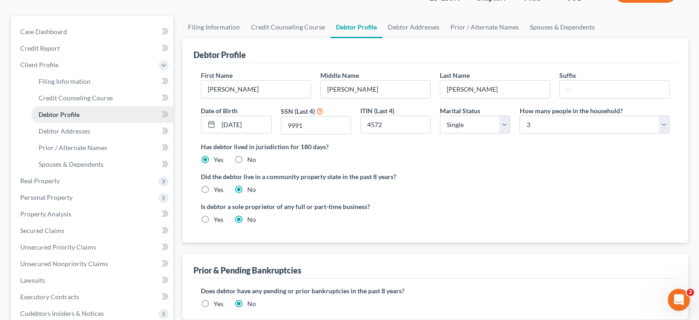
scroll to position [92, 0]
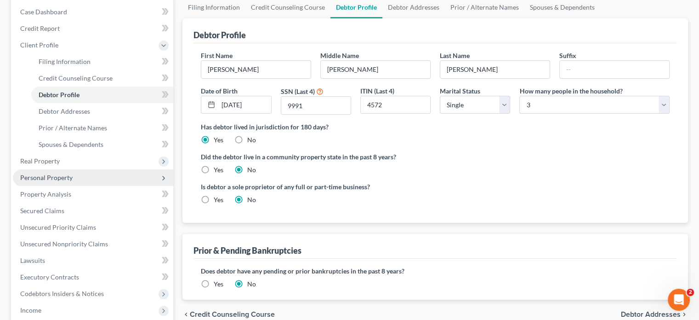
click at [46, 178] on span "Personal Property" at bounding box center [46, 177] width 52 height 8
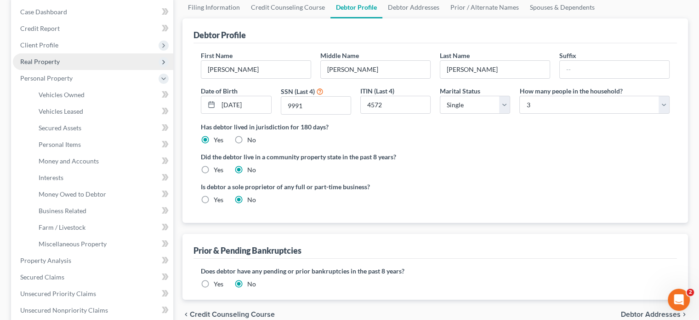
click at [37, 60] on span "Real Property" at bounding box center [40, 61] width 40 height 8
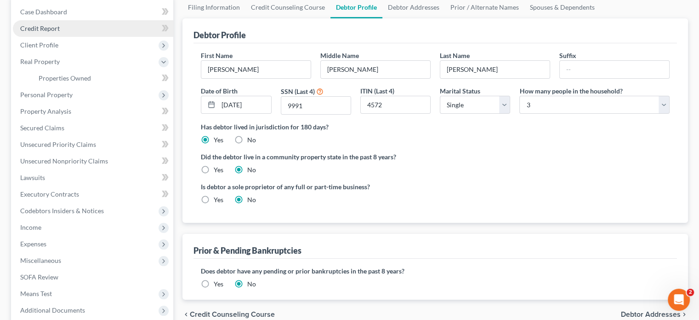
click at [39, 26] on span "Credit Report" at bounding box center [40, 28] width 40 height 8
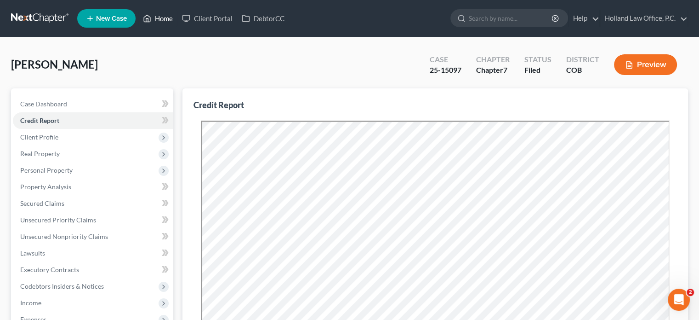
click at [160, 18] on link "Home" at bounding box center [157, 18] width 39 height 17
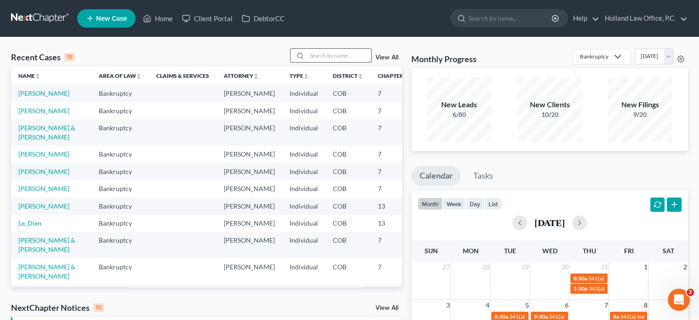
click at [316, 51] on input "search" at bounding box center [339, 55] width 64 height 13
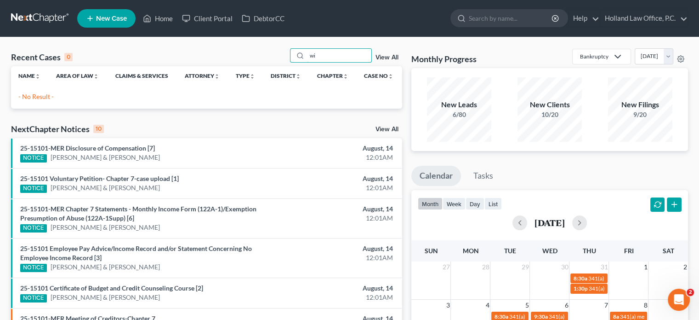
type input "w"
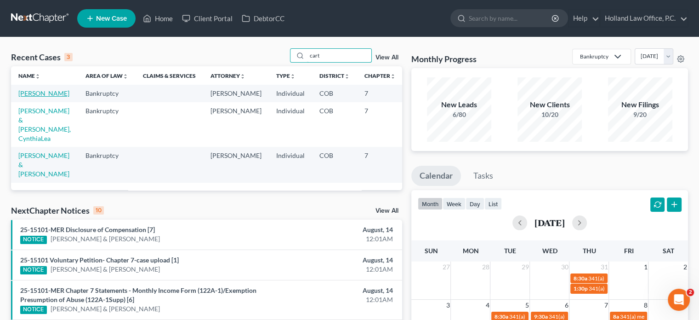
type input "cart"
click at [43, 93] on link "Cartwright, William" at bounding box center [43, 93] width 51 height 8
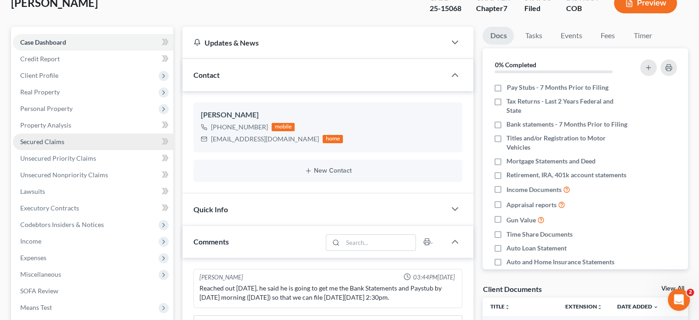
scroll to position [46, 0]
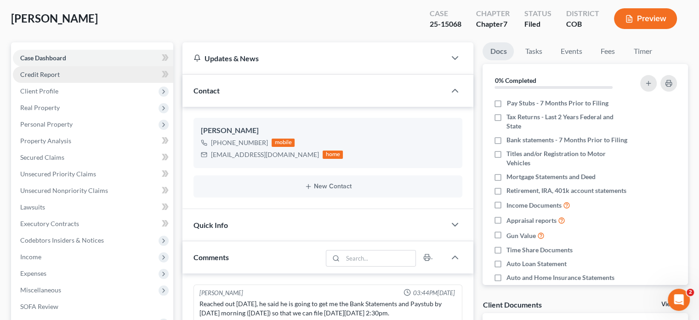
click at [49, 73] on span "Credit Report" at bounding box center [40, 74] width 40 height 8
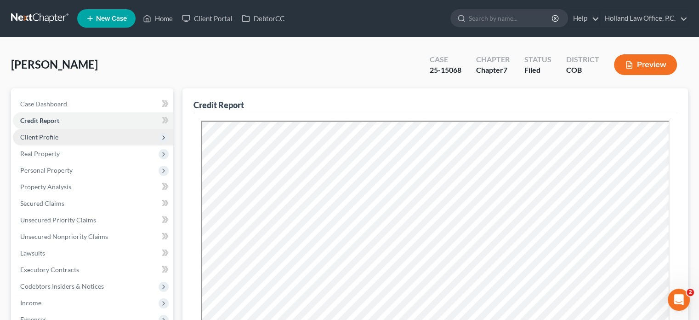
click at [58, 136] on span "Client Profile" at bounding box center [93, 137] width 160 height 17
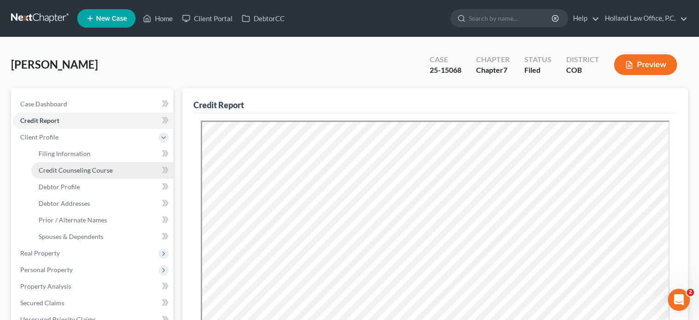
click at [57, 169] on span "Credit Counseling Course" at bounding box center [76, 170] width 74 height 8
